Goal: Task Accomplishment & Management: Manage account settings

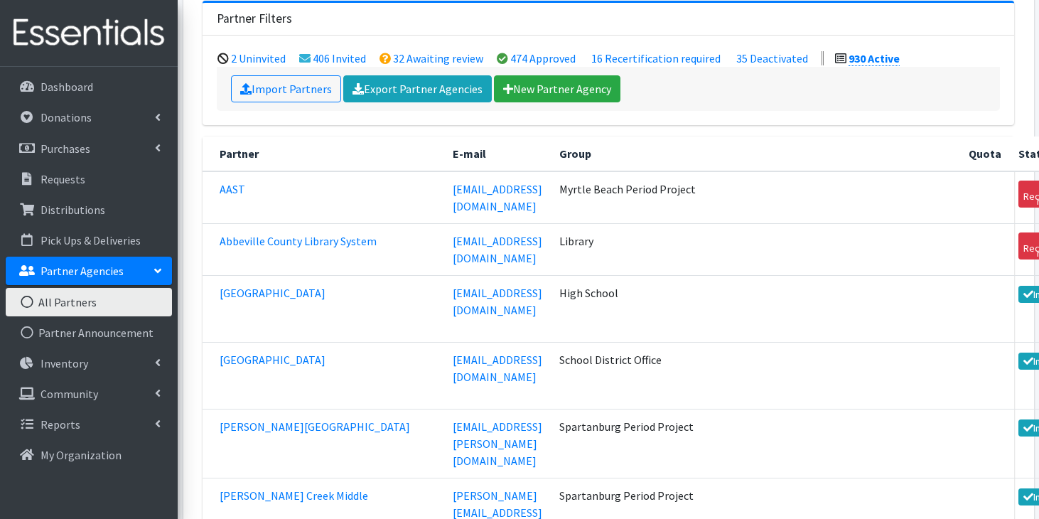
scroll to position [185, 0]
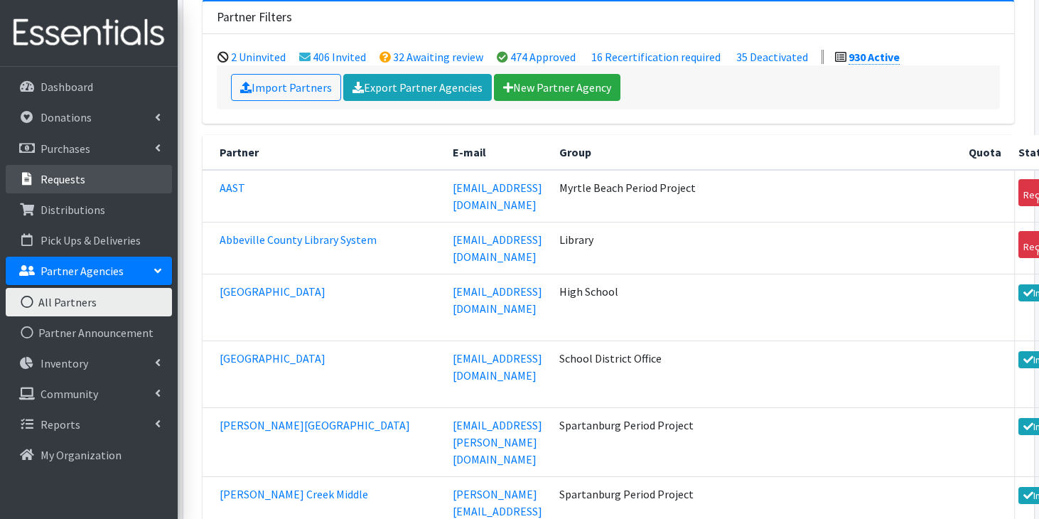
click at [85, 187] on link "Requests" at bounding box center [89, 179] width 166 height 28
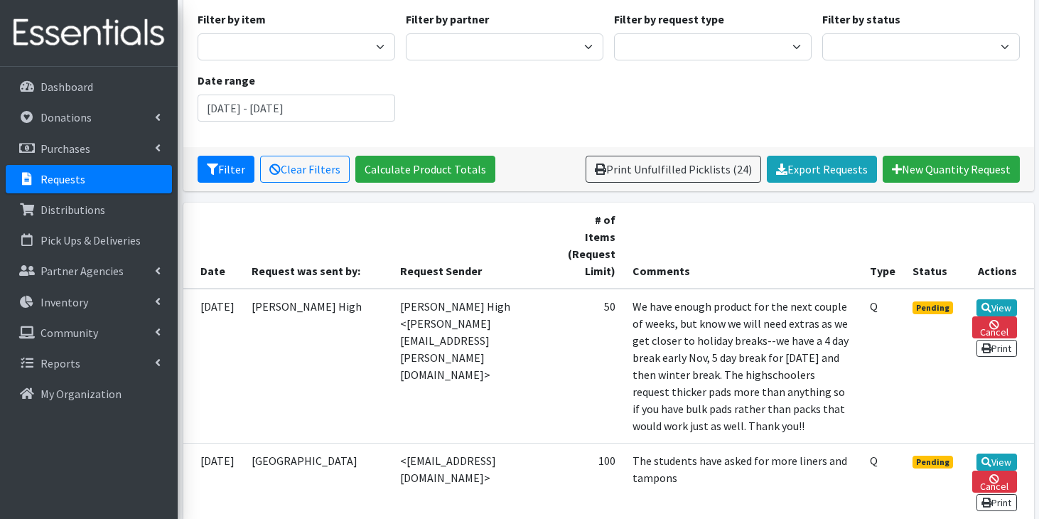
scroll to position [166, 0]
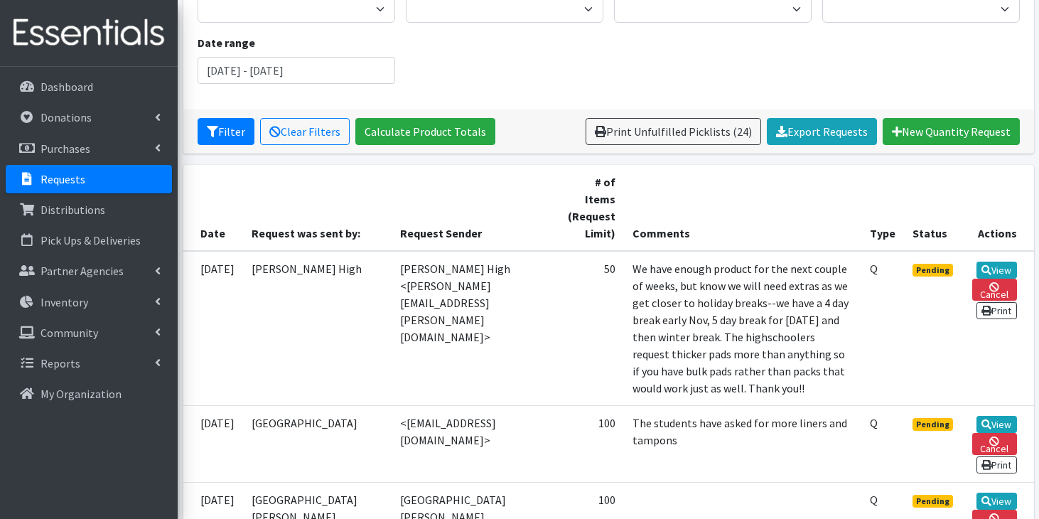
drag, startPoint x: 202, startPoint y: 250, endPoint x: 851, endPoint y: 391, distance: 663.9
click at [851, 391] on tr "10/13/2025 Byrnes High Byrnes High <stephanie.woods@spart5.net> 50 We have enou…" at bounding box center [608, 328] width 850 height 155
copy tr "10/13/2025 Byrnes High Byrnes High <stephanie.woods@spart5.net> 50 We have enou…"
click at [517, 305] on td "Byrnes High <stephanie.woods@spart5.net>" at bounding box center [472, 328] width 162 height 155
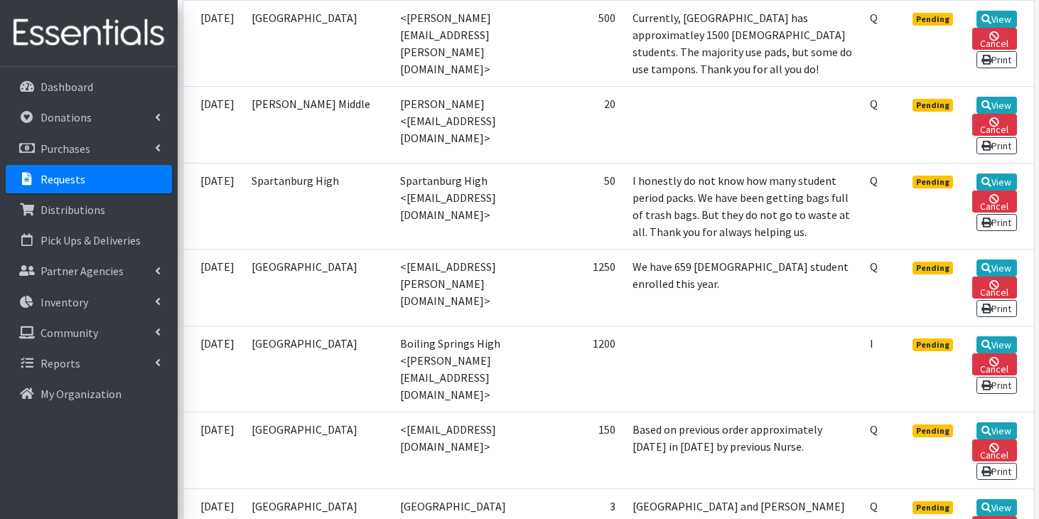
scroll to position [1805, 0]
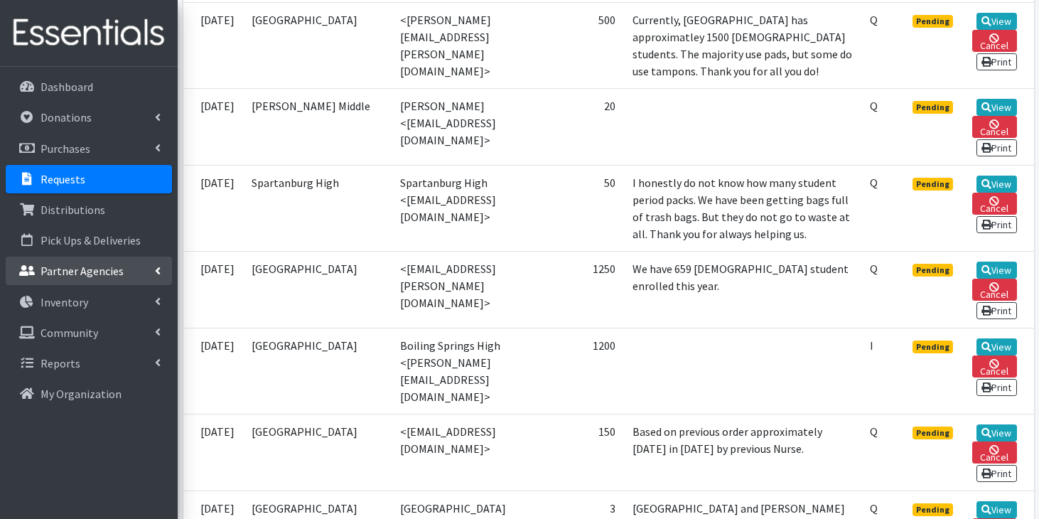
click at [92, 269] on p "Partner Agencies" at bounding box center [81, 271] width 83 height 14
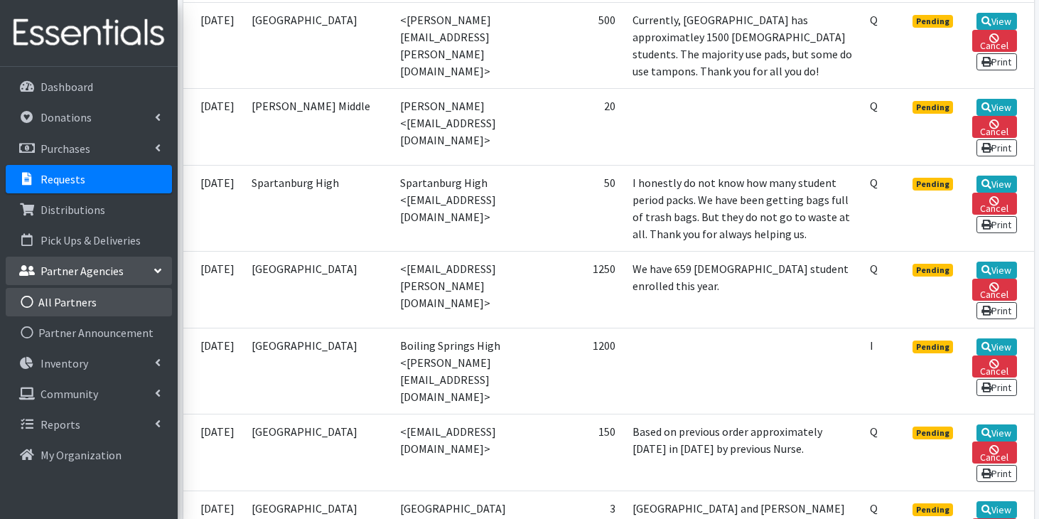
click at [77, 301] on link "All Partners" at bounding box center [89, 302] width 166 height 28
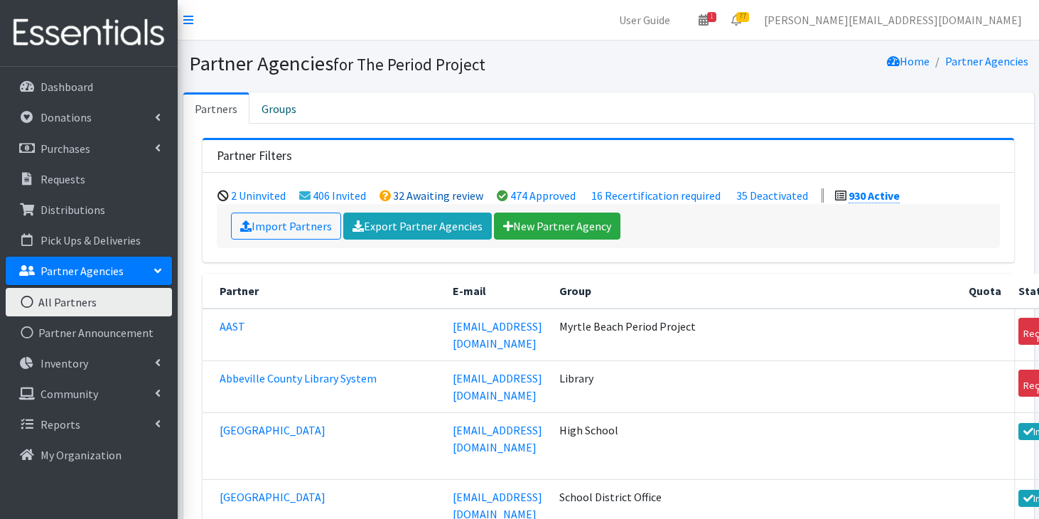
click at [438, 190] on link "32 Awaiting review" at bounding box center [438, 195] width 90 height 14
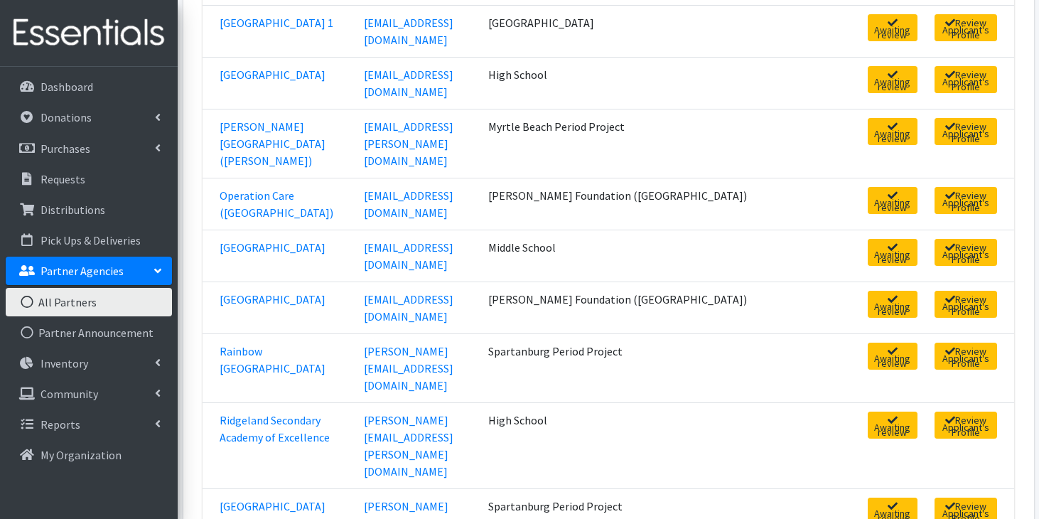
scroll to position [1165, 0]
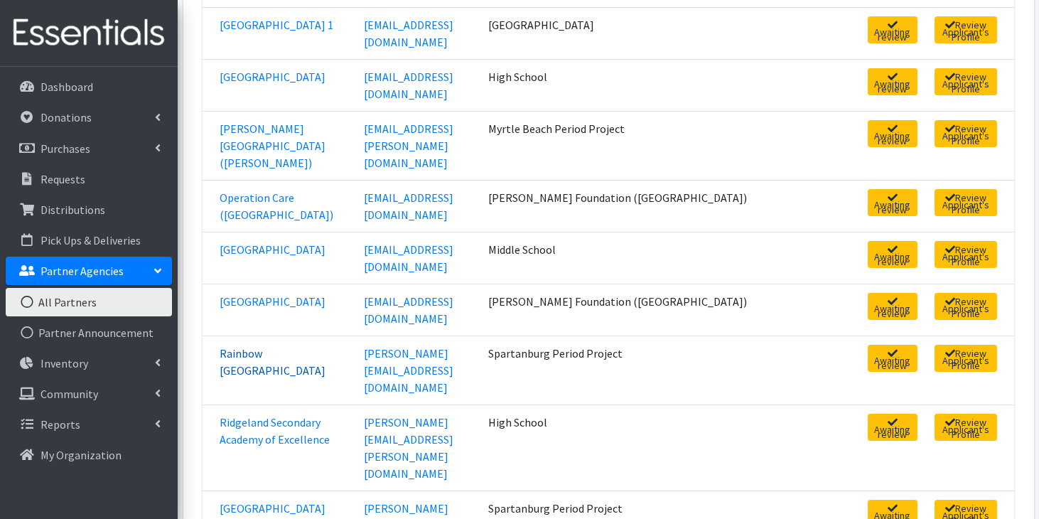
click at [313, 346] on link "Rainbow [GEOGRAPHIC_DATA]" at bounding box center [273, 361] width 106 height 31
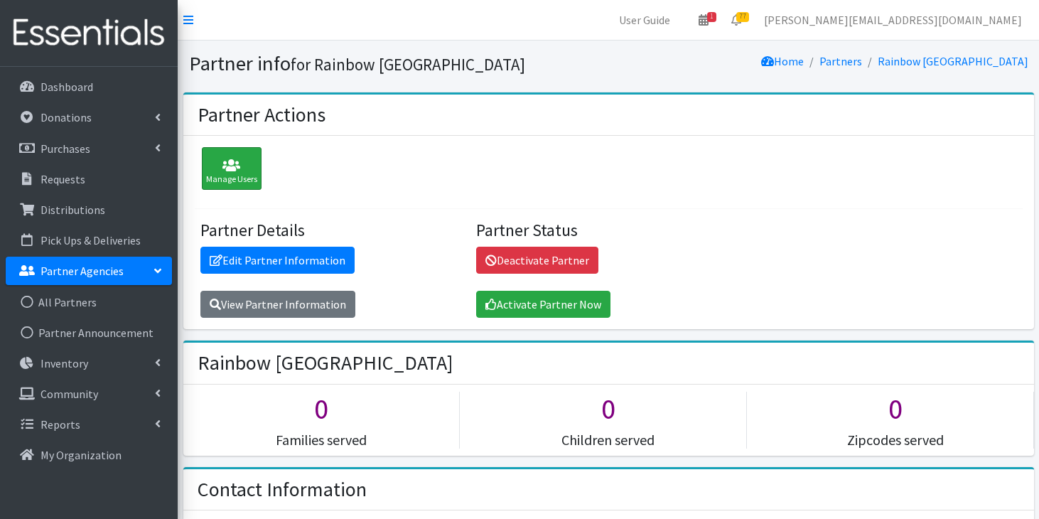
click at [238, 156] on div "Manage Users" at bounding box center [232, 168] width 60 height 43
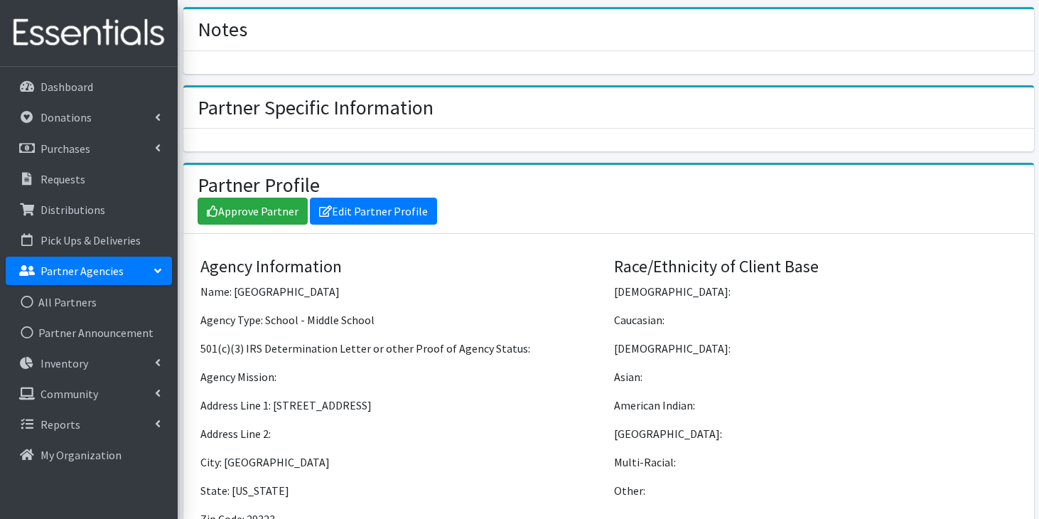
scroll to position [850, 0]
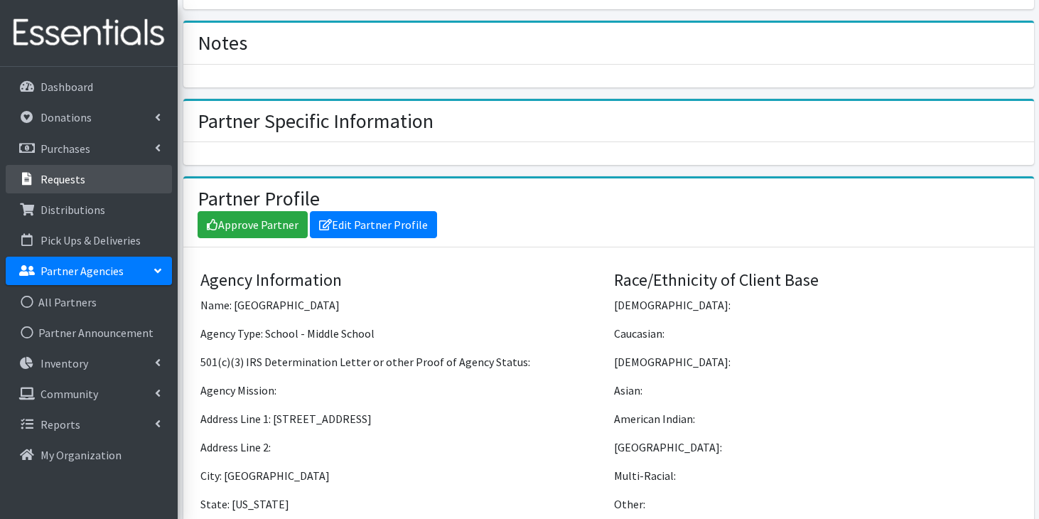
click at [114, 176] on link "Requests" at bounding box center [89, 179] width 166 height 28
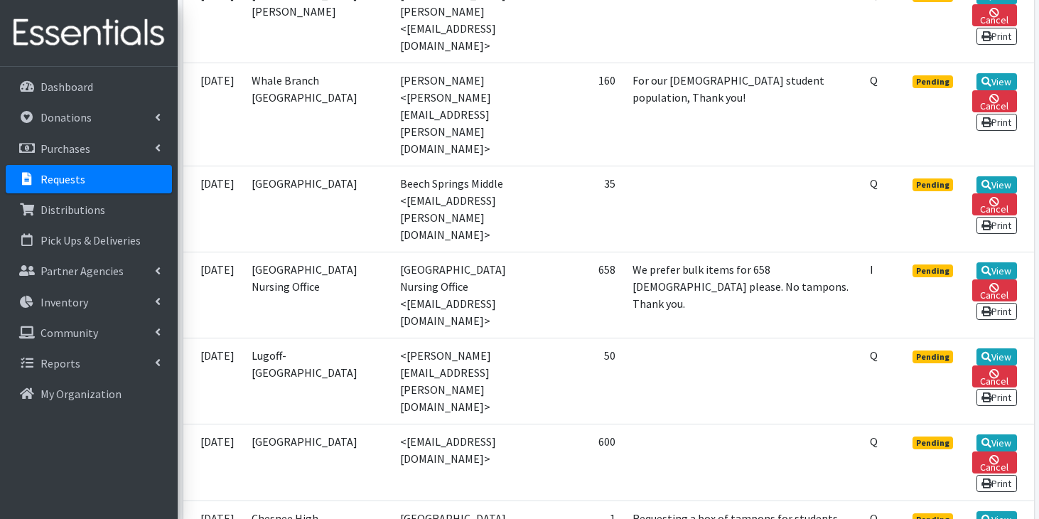
scroll to position [672, 0]
click at [981, 76] on icon at bounding box center [986, 81] width 10 height 10
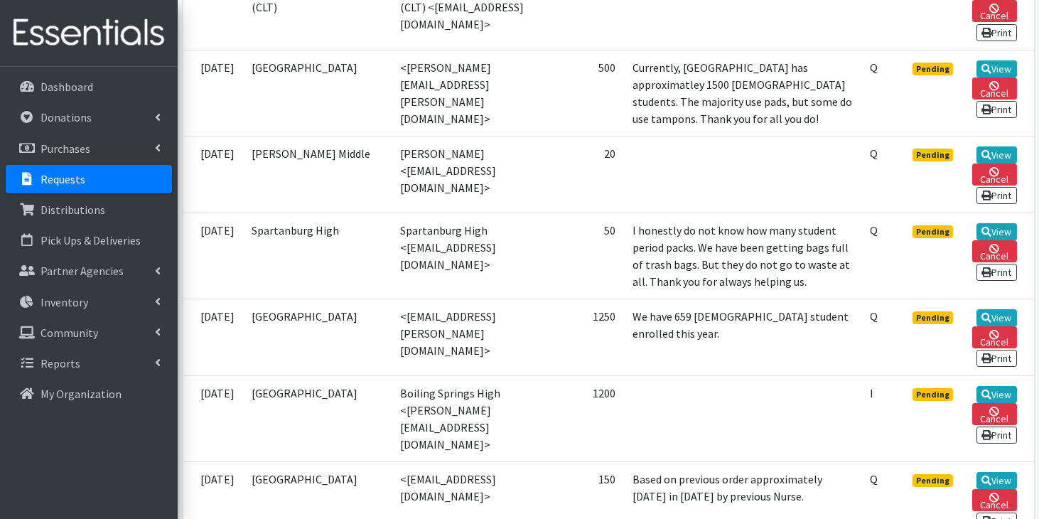
scroll to position [1758, 0]
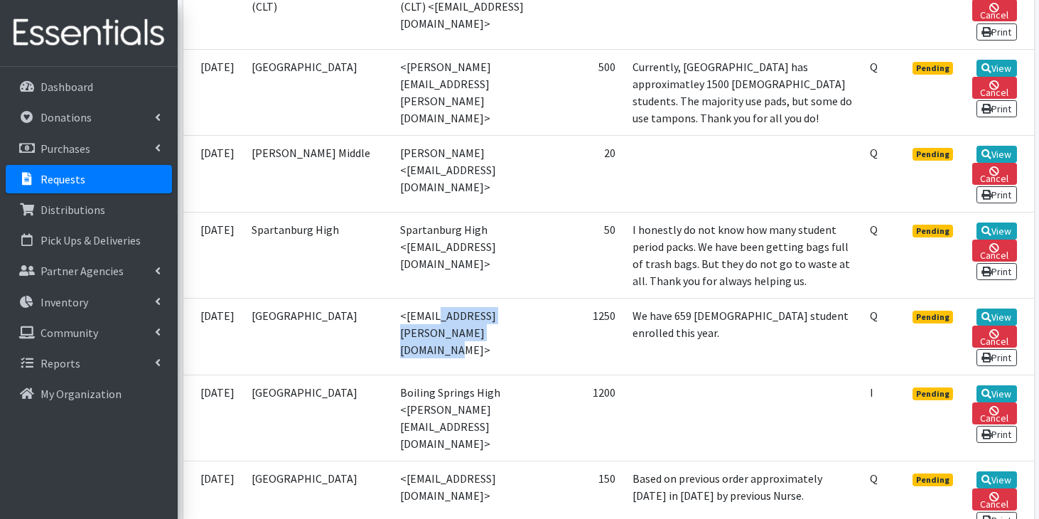
drag, startPoint x: 362, startPoint y: 270, endPoint x: 520, endPoint y: 273, distance: 157.8
click at [520, 298] on td "<lauren.norris@beaufort.k12.sc.us>" at bounding box center [472, 336] width 162 height 77
copy td "lauren.norris@beaufort.k12.sc.us"
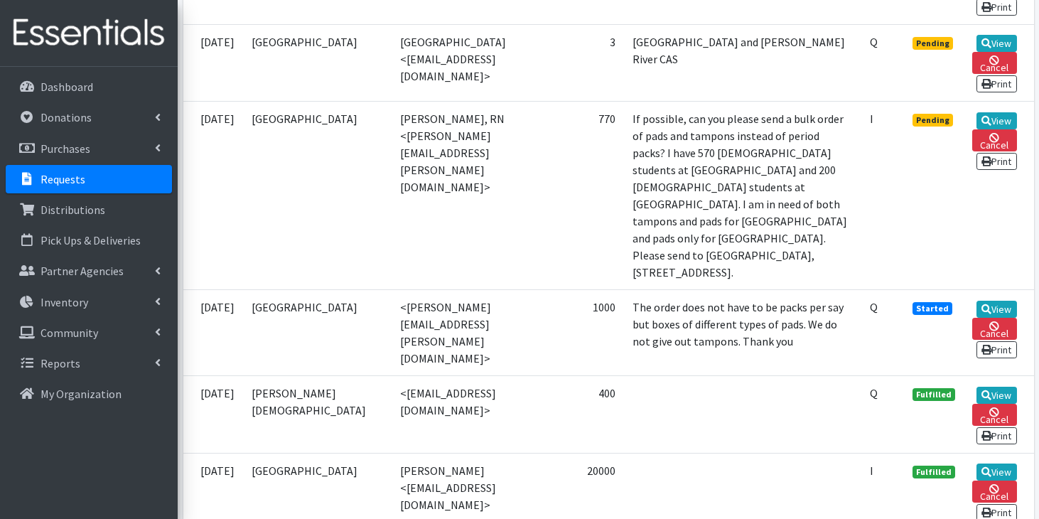
scroll to position [2259, 0]
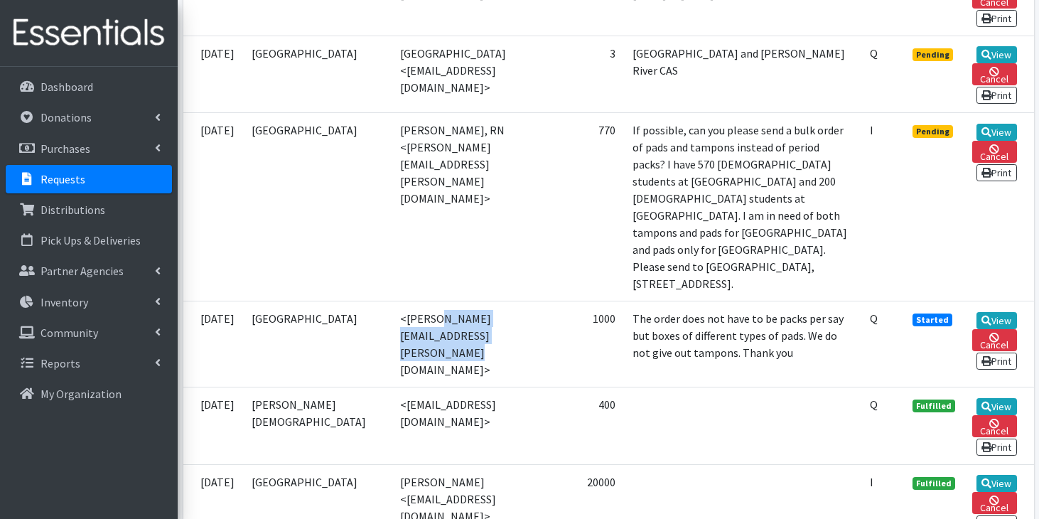
drag, startPoint x: 364, startPoint y: 261, endPoint x: 542, endPoint y: 261, distance: 177.6
click at [543, 301] on td "<rebecca.madeiros@beaufort.k12.sc.us>" at bounding box center [472, 344] width 162 height 86
copy td "rebecca.madeiros@beaufort.k12.sc.us"
click at [423, 301] on td "<rebecca.madeiros@beaufort.k12.sc.us>" at bounding box center [472, 344] width 162 height 86
drag, startPoint x: 404, startPoint y: 261, endPoint x: 448, endPoint y: 261, distance: 44.8
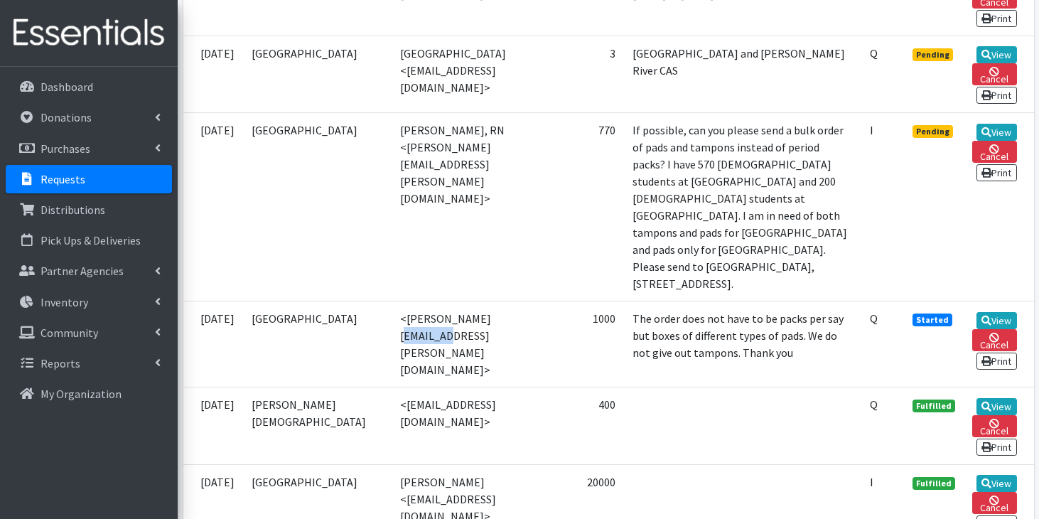
click at [448, 301] on td "<rebecca.madeiros@beaufort.k12.sc.us>" at bounding box center [472, 344] width 162 height 86
copy td "madeiros"
drag, startPoint x: 364, startPoint y: 261, endPoint x: 544, endPoint y: 264, distance: 179.1
click at [544, 301] on td "<rebecca.madeiros@beaufort.k12.sc.us>" at bounding box center [472, 344] width 162 height 86
copy td "[PERSON_NAME][EMAIL_ADDRESS][PERSON_NAME][DOMAIN_NAME]"
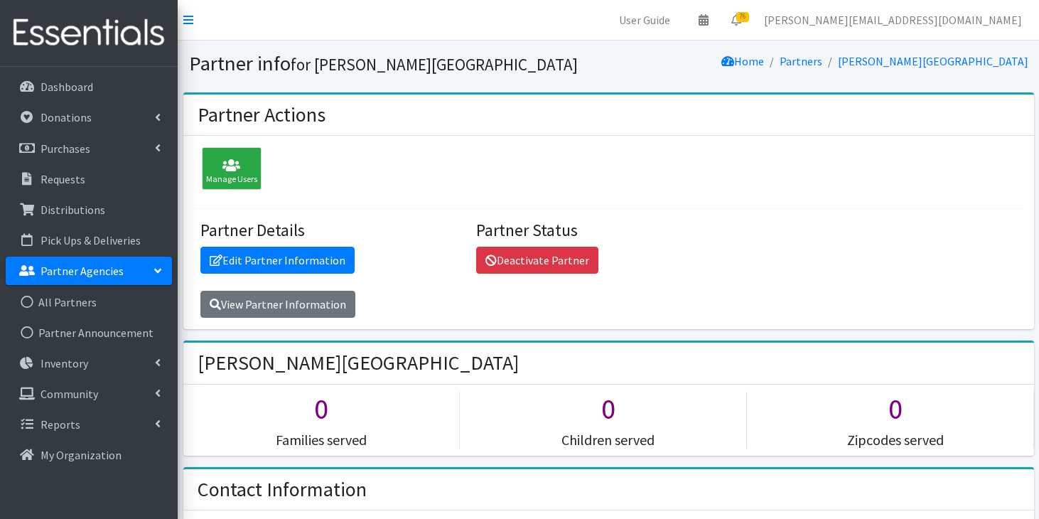
scroll to position [45, 0]
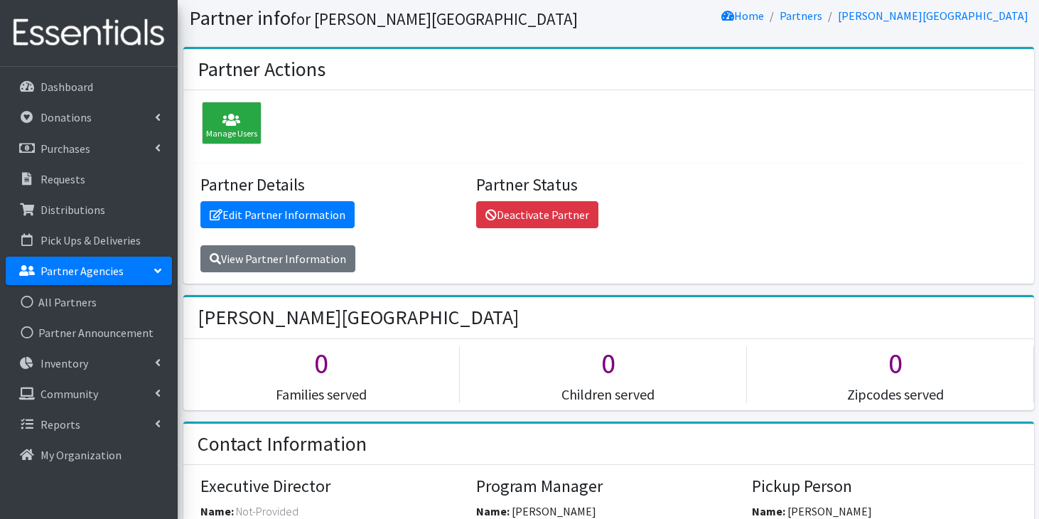
click at [51, 18] on img at bounding box center [89, 33] width 166 height 48
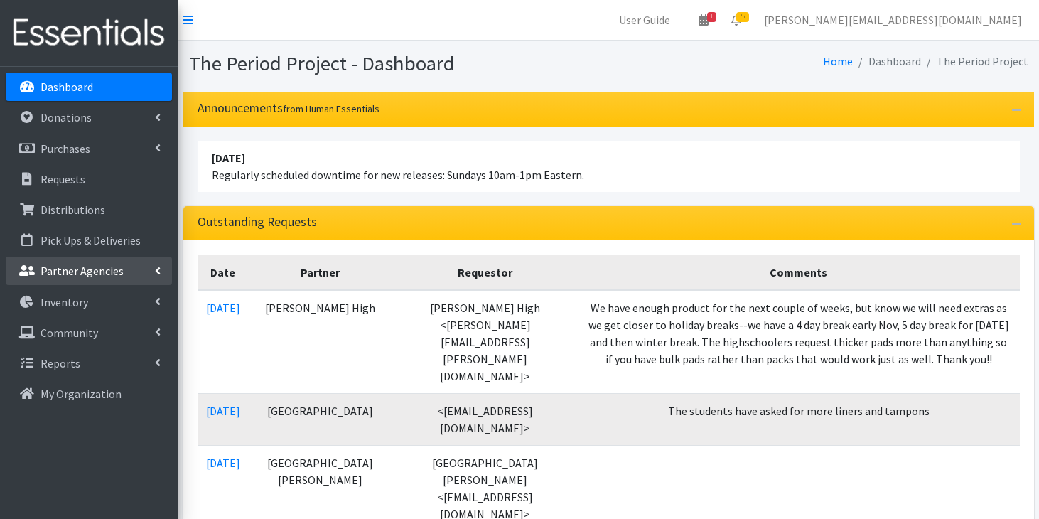
click at [61, 276] on p "Partner Agencies" at bounding box center [81, 271] width 83 height 14
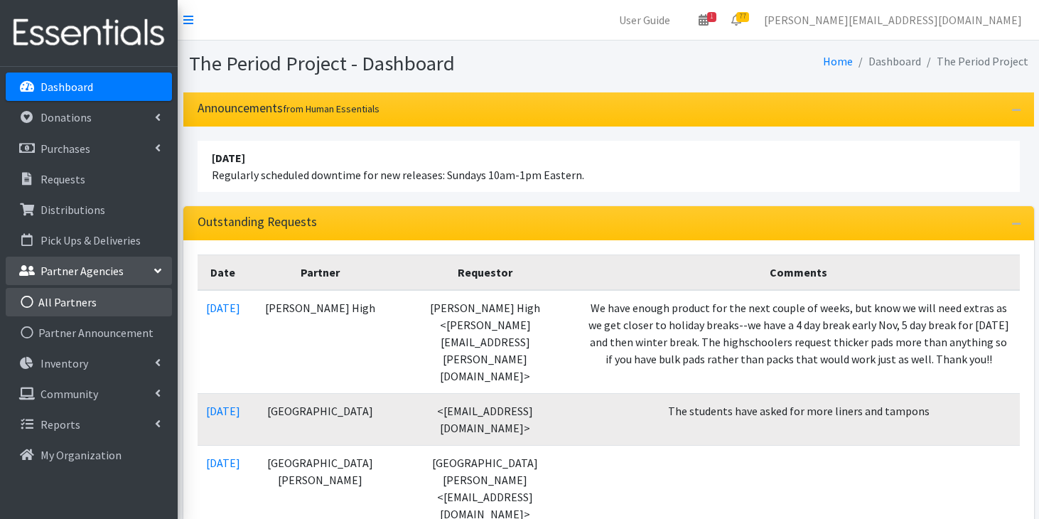
click at [62, 310] on link "All Partners" at bounding box center [89, 302] width 166 height 28
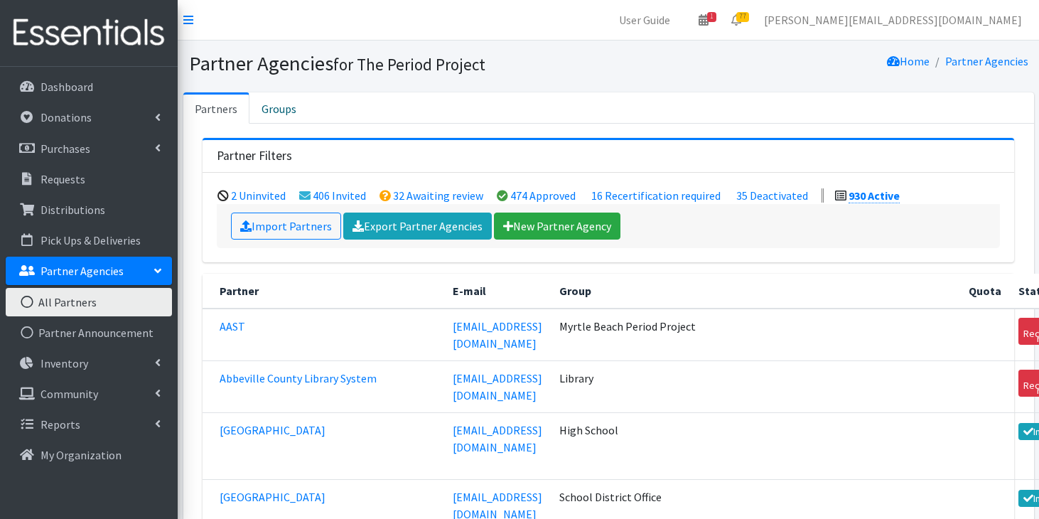
scroll to position [53217, 0]
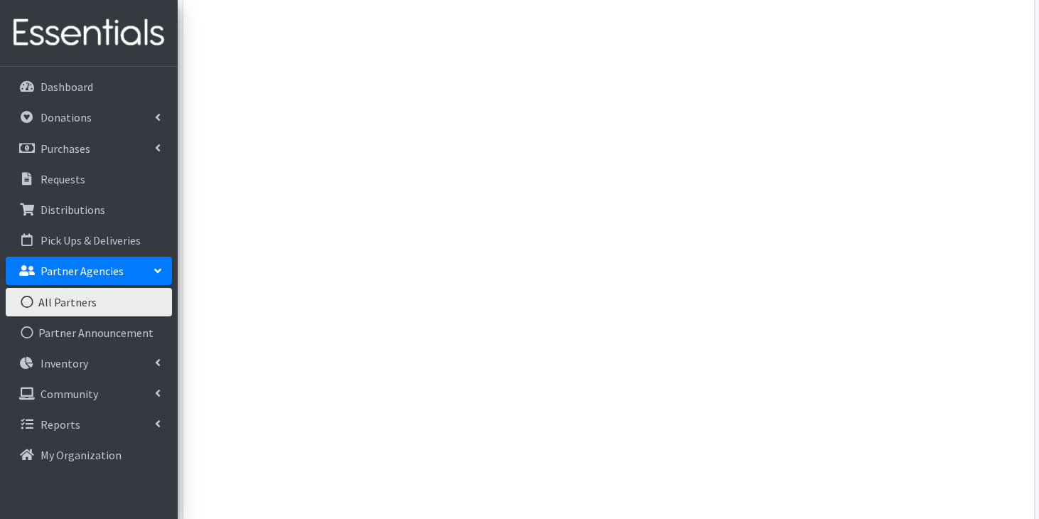
scroll to position [4836, 0]
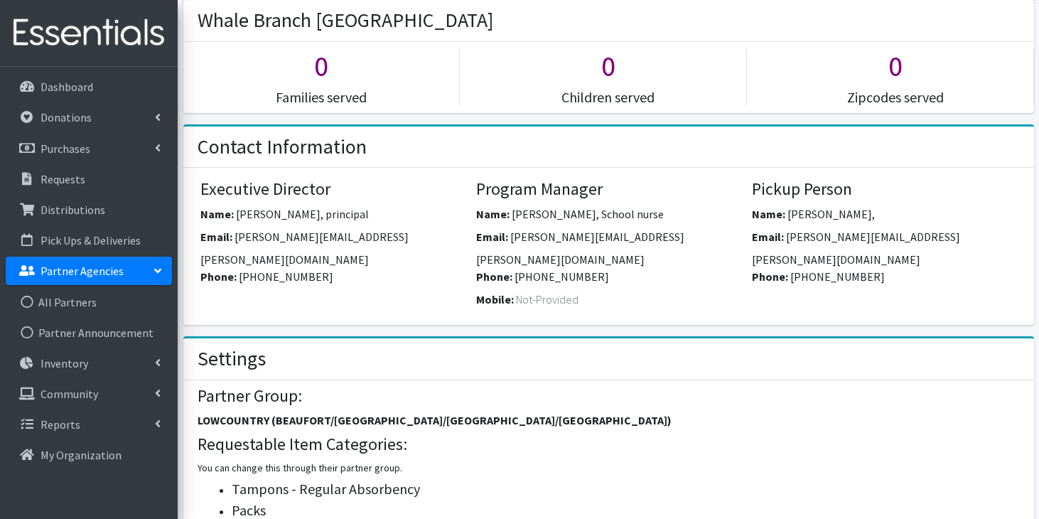
scroll to position [320, 0]
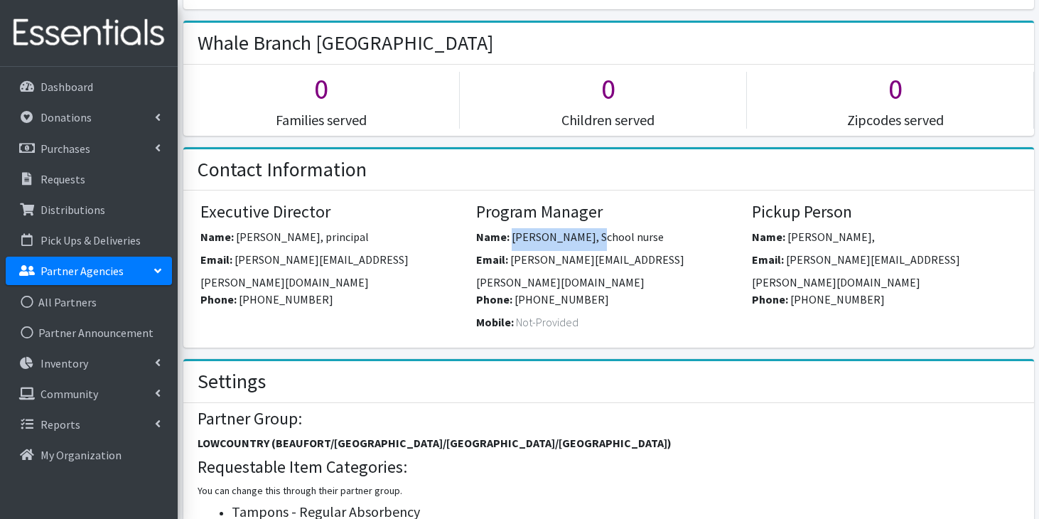
drag, startPoint x: 512, startPoint y: 239, endPoint x: 591, endPoint y: 239, distance: 78.9
click at [591, 239] on span "Melinda McCarter, School nurse" at bounding box center [588, 236] width 152 height 14
copy span "Melinda McCarter"
drag, startPoint x: 577, startPoint y: 283, endPoint x: 516, endPoint y: 278, distance: 61.4
click at [515, 291] on div "Phone: 843-466-2725" at bounding box center [608, 302] width 265 height 23
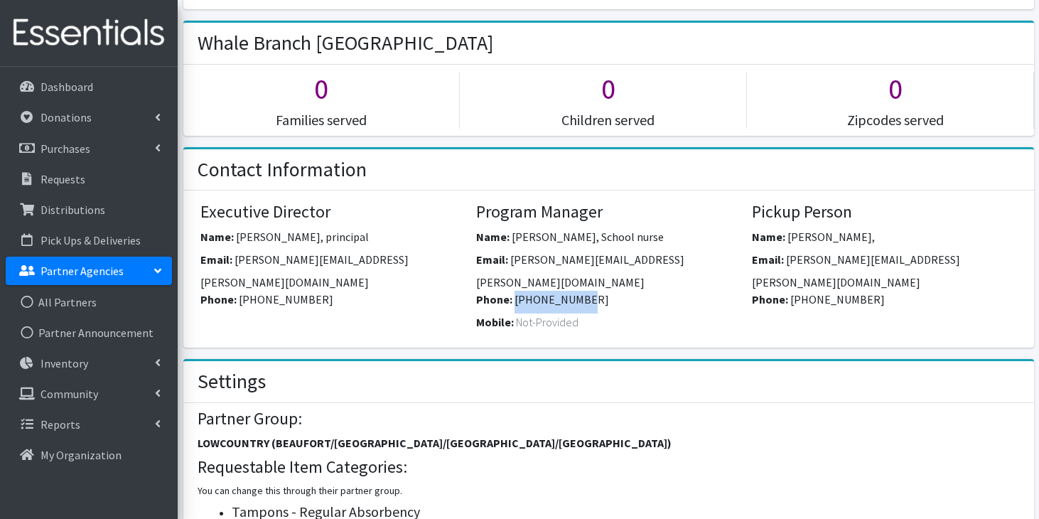
copy span "843-466-2725"
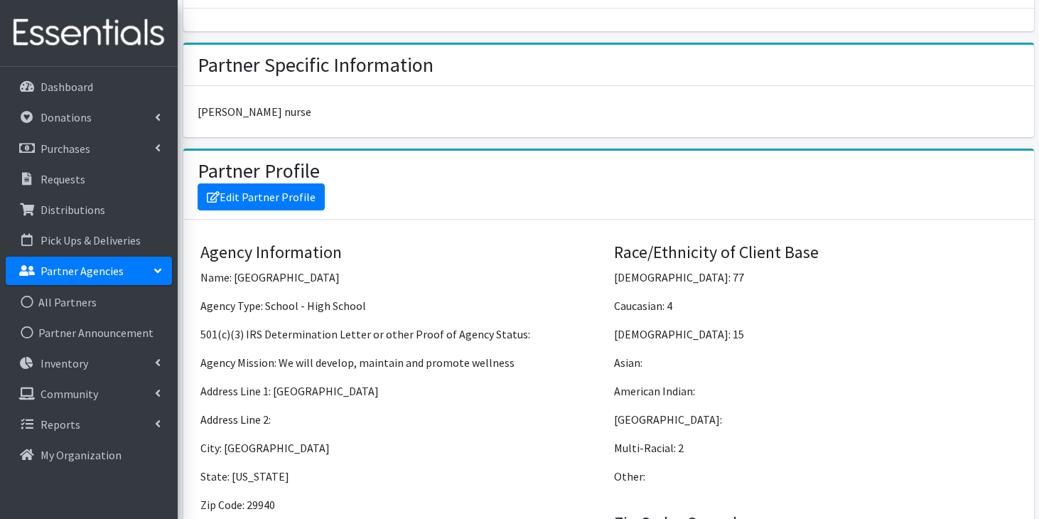
scroll to position [929, 0]
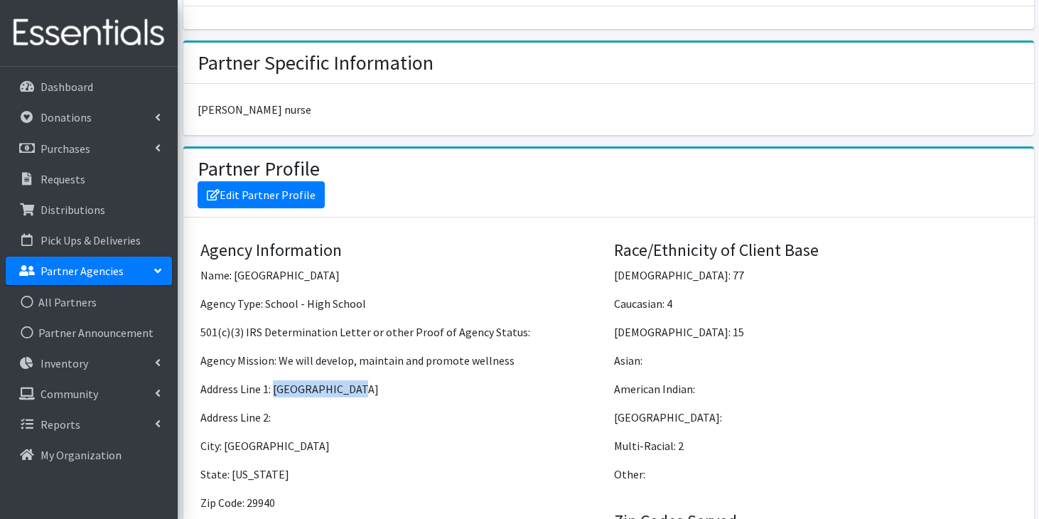
drag, startPoint x: 274, startPoint y: 370, endPoint x: 356, endPoint y: 370, distance: 81.7
click at [357, 380] on p "Address Line 1: 169 Detour Road" at bounding box center [401, 388] width 403 height 17
copy p "169 Detour Road"
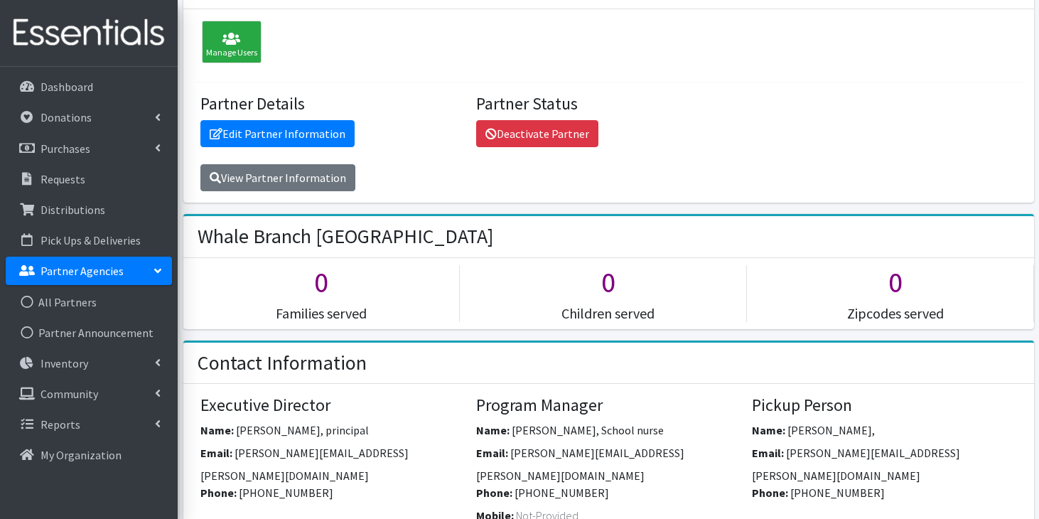
scroll to position [165, 0]
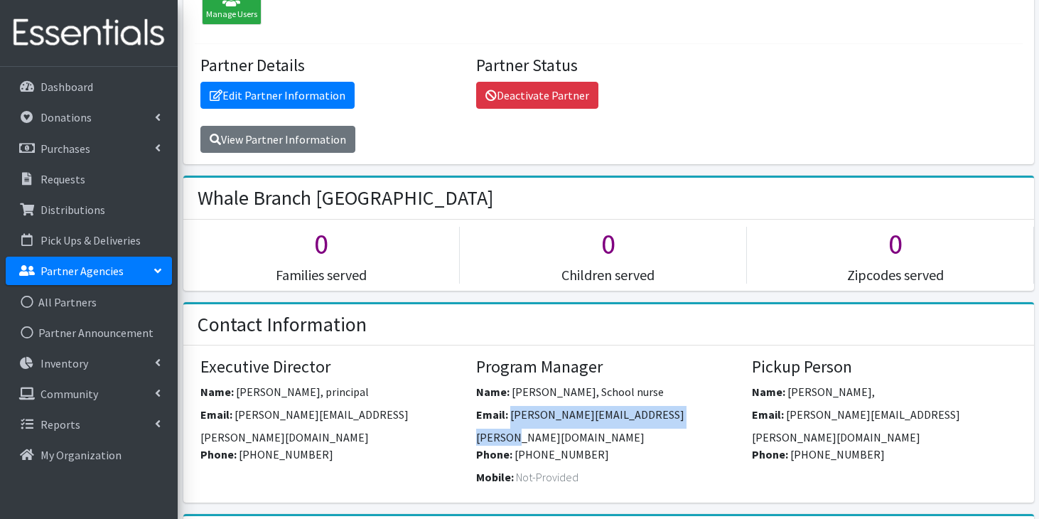
drag, startPoint x: 511, startPoint y: 415, endPoint x: 711, endPoint y: 428, distance: 200.1
click at [711, 428] on div "Email: melinda.mccarter@beaufort.k12.sc.us" at bounding box center [608, 426] width 265 height 40
copy span "melinda.mccarter@beaufort.k12.sc.us"
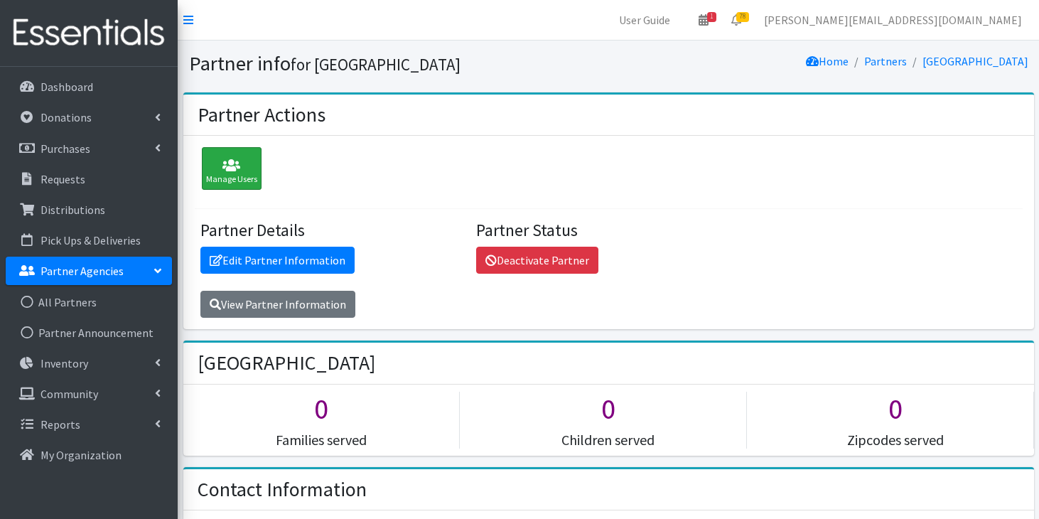
click at [232, 176] on div "Manage Users" at bounding box center [232, 168] width 60 height 43
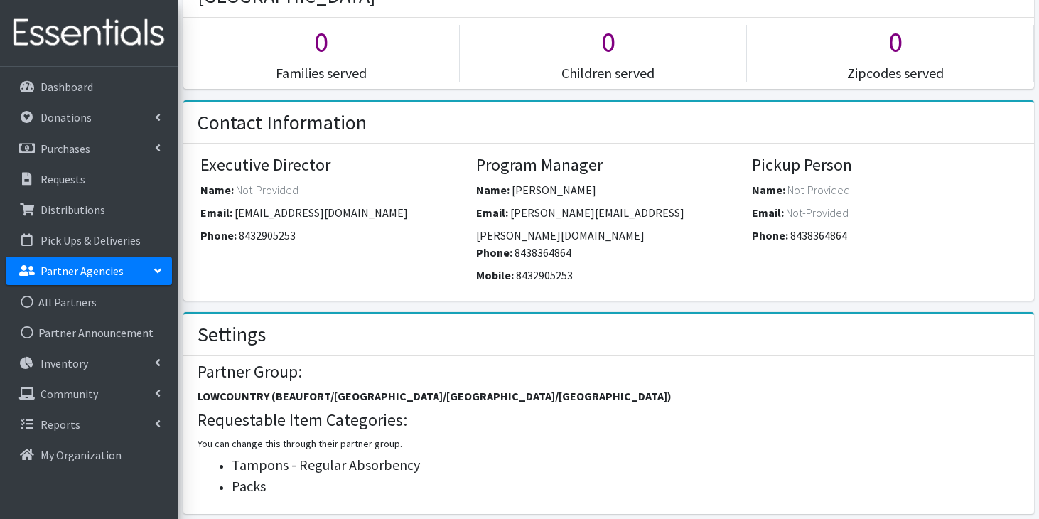
scroll to position [375, 0]
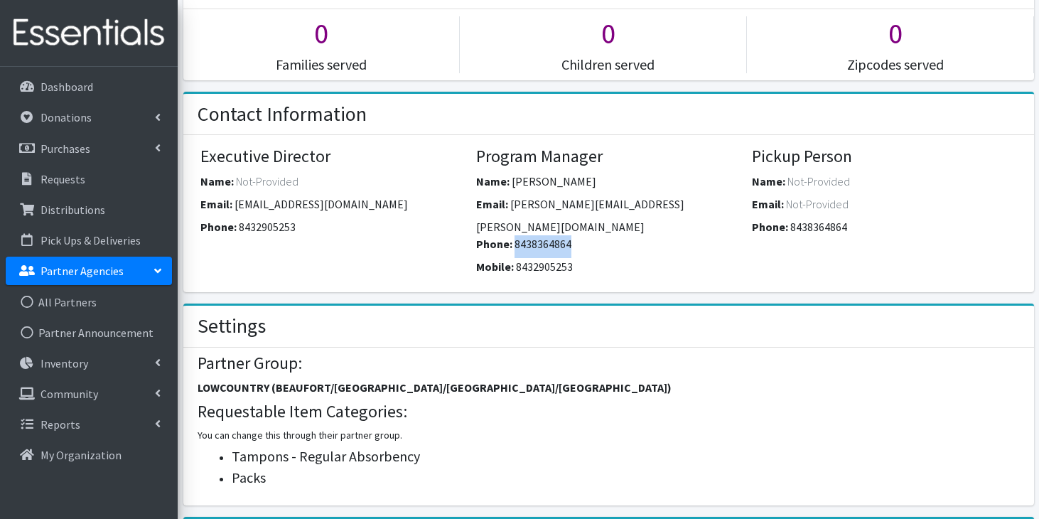
drag, startPoint x: 570, startPoint y: 227, endPoint x: 513, endPoint y: 223, distance: 57.0
click at [513, 235] on div "Phone: [PHONE_NUMBER]" at bounding box center [608, 246] width 265 height 23
copy span "8438364864"
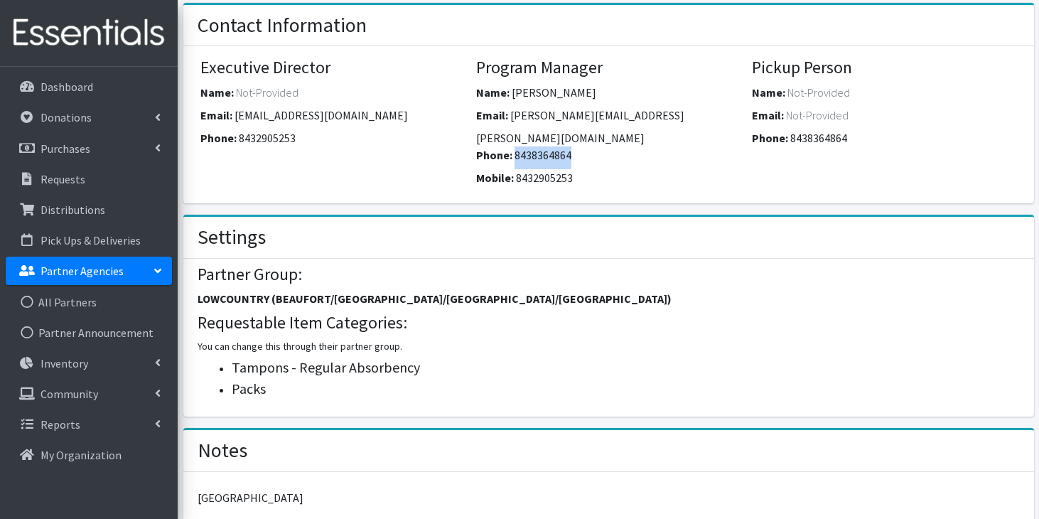
scroll to position [484, 0]
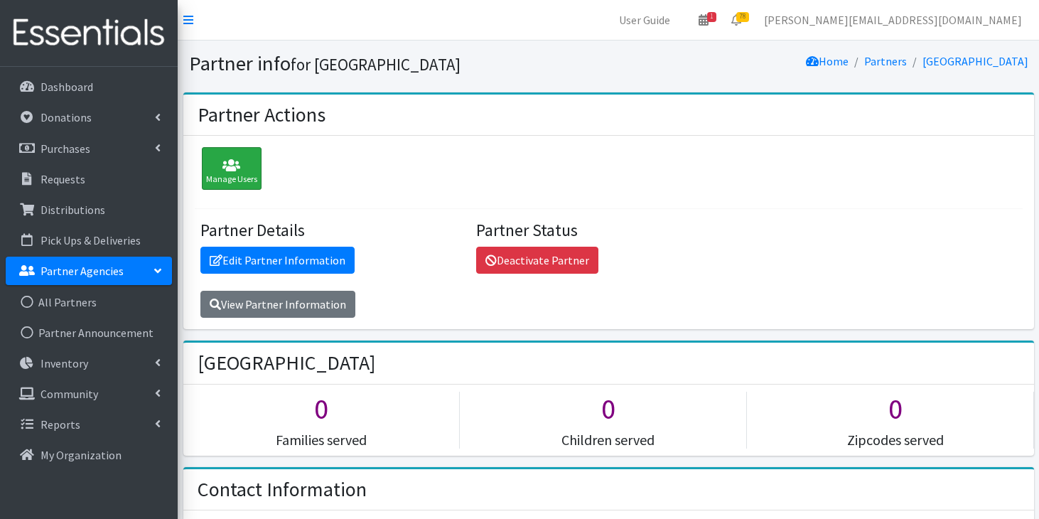
click at [237, 171] on icon at bounding box center [231, 165] width 51 height 14
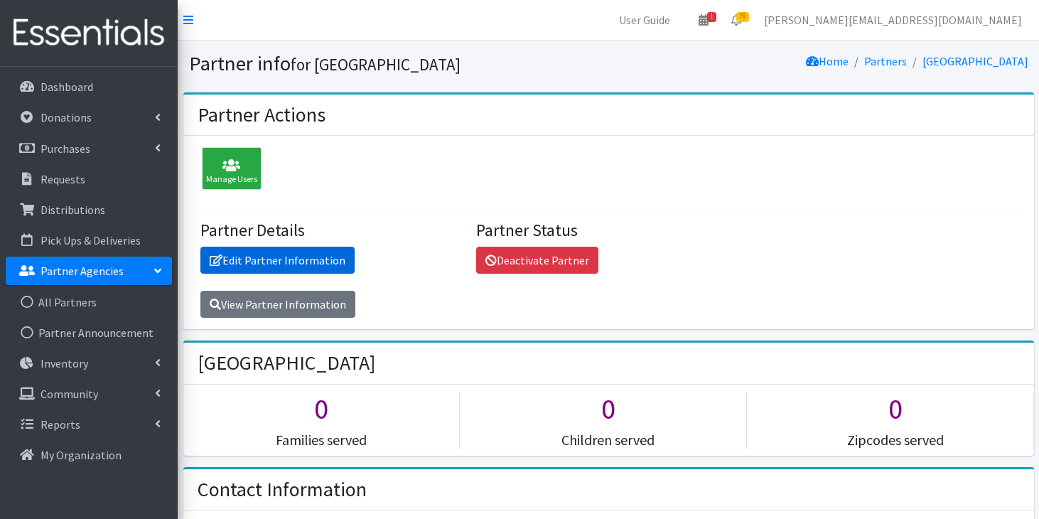
click at [269, 257] on link "Edit Partner Information" at bounding box center [277, 260] width 154 height 27
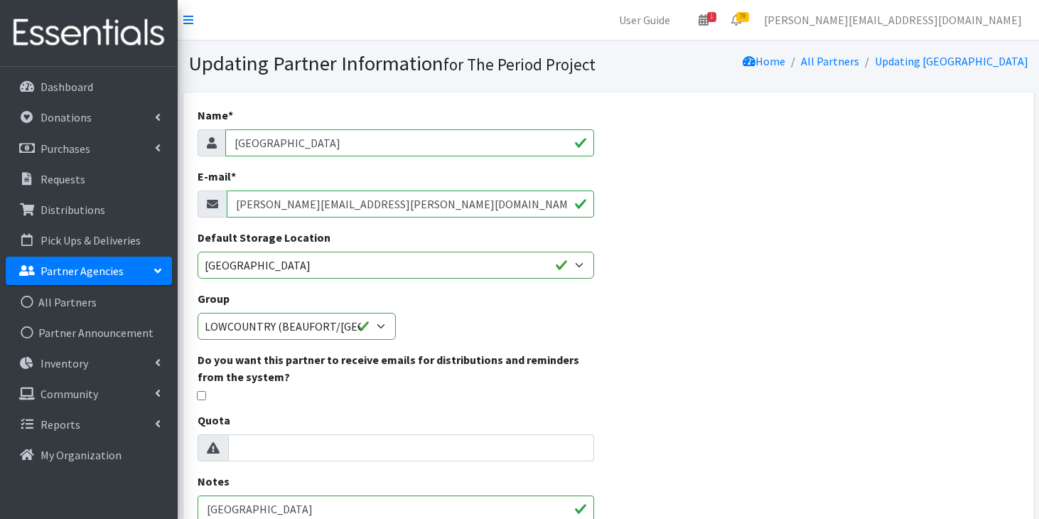
drag, startPoint x: 392, startPoint y: 200, endPoint x: 194, endPoint y: 193, distance: 198.4
click at [194, 193] on div "Name * [GEOGRAPHIC_DATA] E-mail * [PERSON_NAME][EMAIL_ADDRESS][PERSON_NAME][DOM…" at bounding box center [396, 408] width 426 height 632
paste input "[PERSON_NAME][EMAIL_ADDRESS][PERSON_NAME][DOMAIN_NAME]"
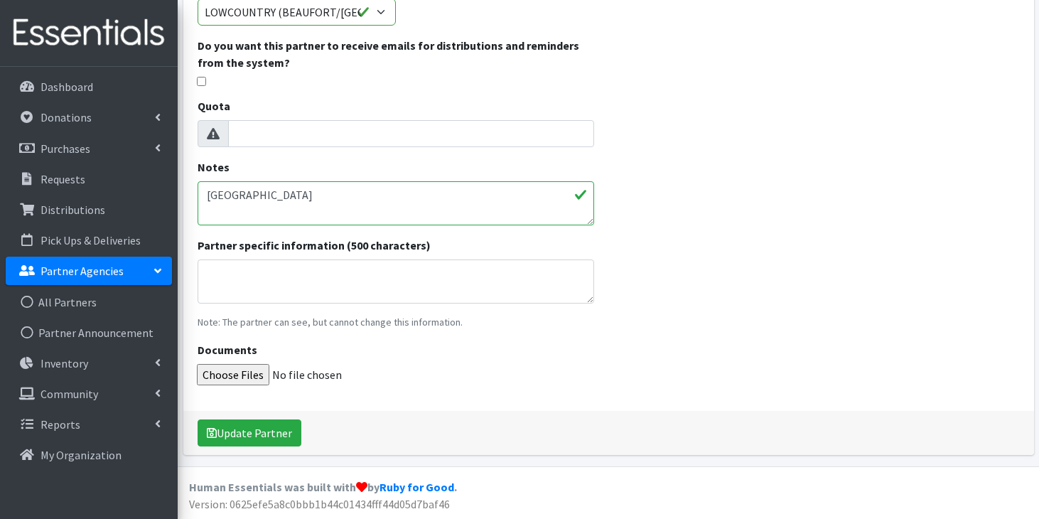
scroll to position [314, 0]
type input "[PERSON_NAME][EMAIL_ADDRESS][PERSON_NAME][DOMAIN_NAME]"
click at [232, 426] on button "Update Partner" at bounding box center [250, 432] width 104 height 27
